Goal: Task Accomplishment & Management: Manage account settings

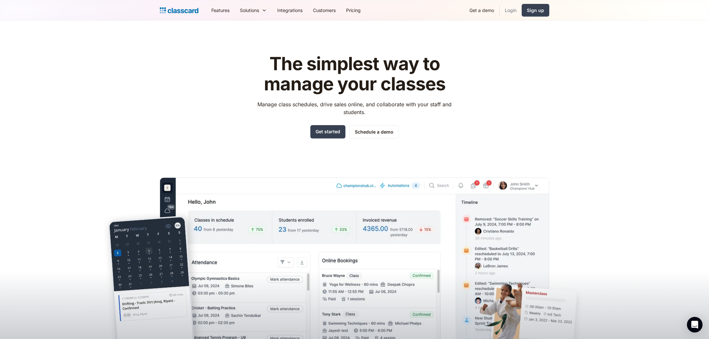
click at [511, 8] on link "Login" at bounding box center [511, 10] width 22 height 15
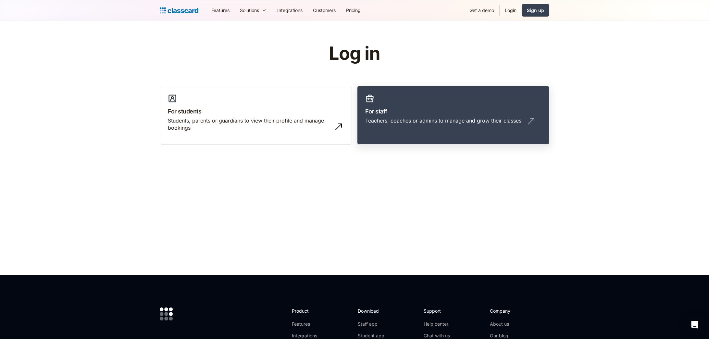
click at [435, 95] on link "For staff Teachers, coaches or admins to manage and grow their classes" at bounding box center [453, 115] width 192 height 59
